Goal: Transaction & Acquisition: Purchase product/service

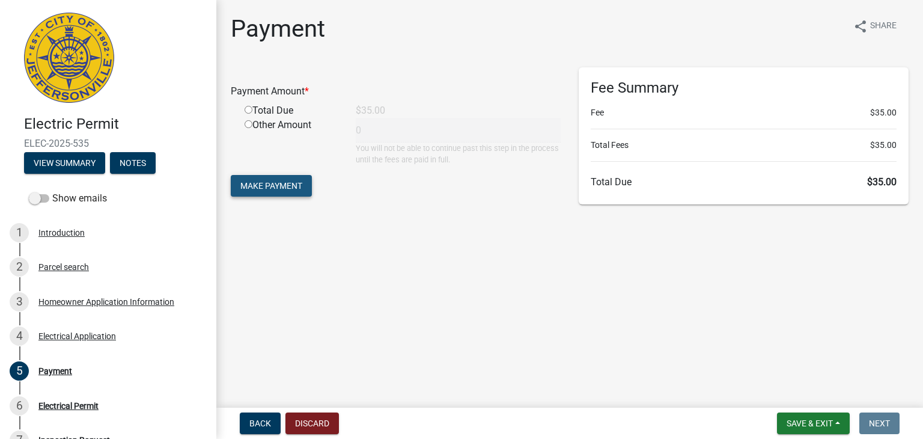
click at [288, 183] on span "Make Payment" at bounding box center [271, 186] width 62 height 10
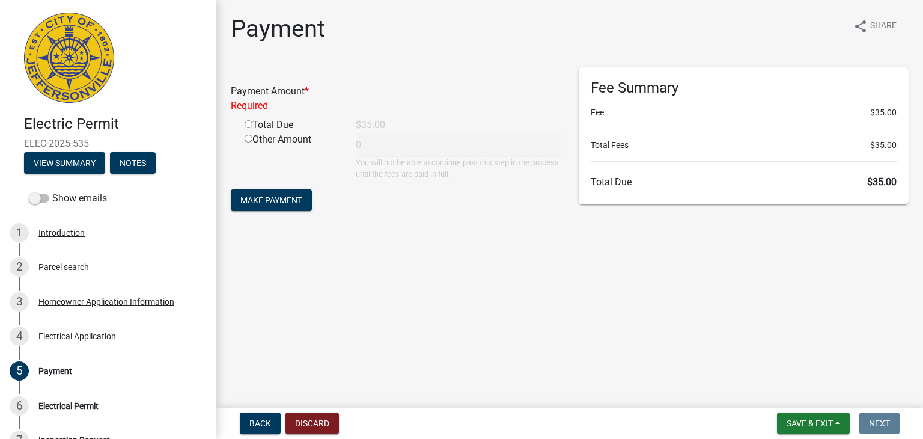
click at [246, 123] on input "radio" at bounding box center [249, 124] width 8 height 8
radio input "true"
type input "35"
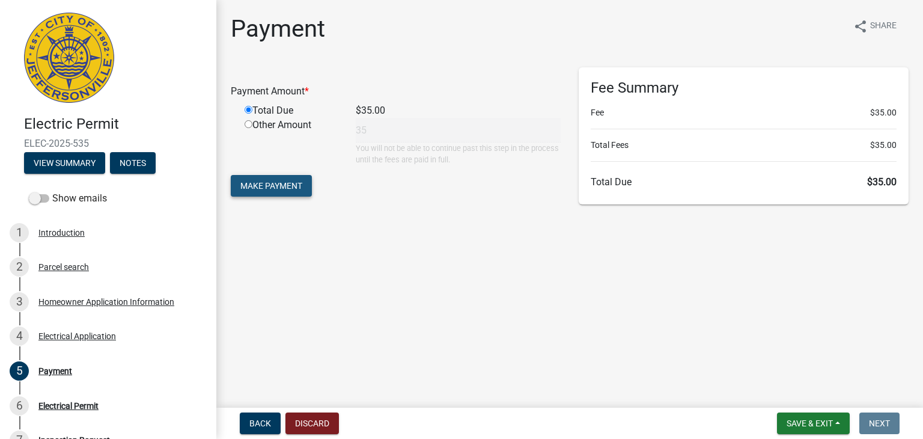
click at [280, 185] on span "Make Payment" at bounding box center [271, 186] width 62 height 10
